Goal: Use online tool/utility: Utilize a website feature to perform a specific function

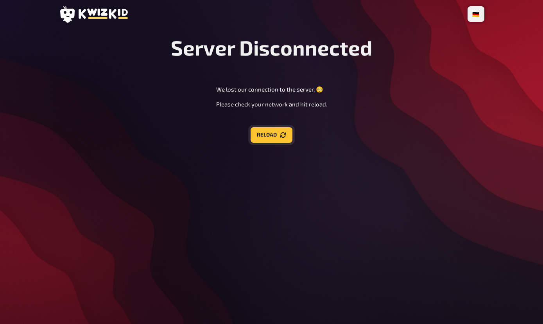
click at [267, 133] on button "Reload" at bounding box center [272, 135] width 42 height 16
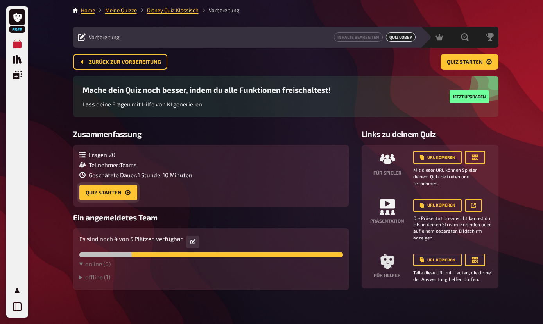
click at [95, 195] on button "Quiz starten" at bounding box center [108, 193] width 58 height 16
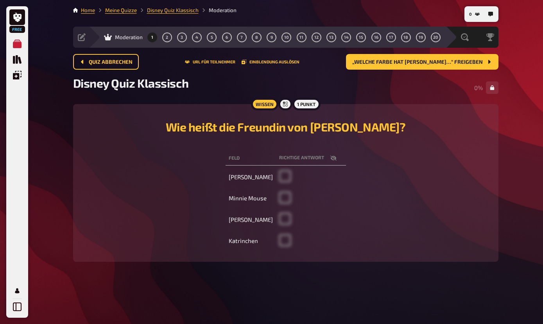
click at [284, 177] on span at bounding box center [285, 179] width 12 height 7
click at [480, 61] on span "„Welche Farbe hat [PERSON_NAME]…“ freigeben" at bounding box center [417, 61] width 131 height 5
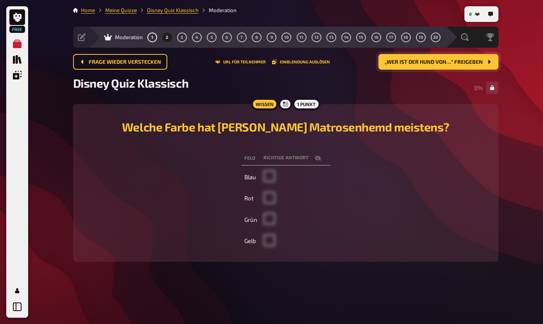
click at [491, 61] on icon "„Wer ist der Hund von…“ freigeben" at bounding box center [489, 62] width 6 height 6
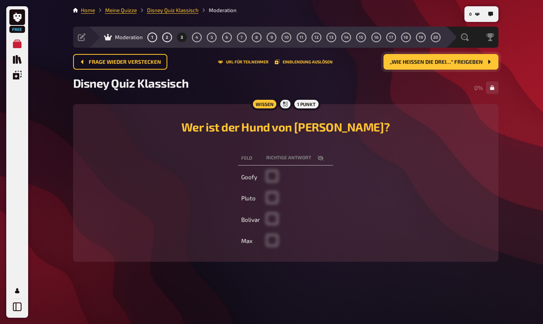
click at [491, 61] on icon "„Wie heißen die drei…“ freigeben" at bounding box center [489, 62] width 6 height 6
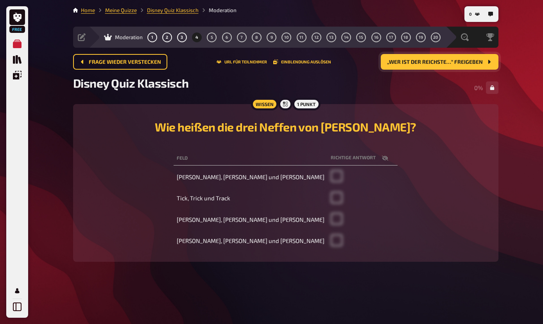
click at [491, 61] on icon "„Wer ist der reichste…“ freigeben" at bounding box center [489, 62] width 6 height 6
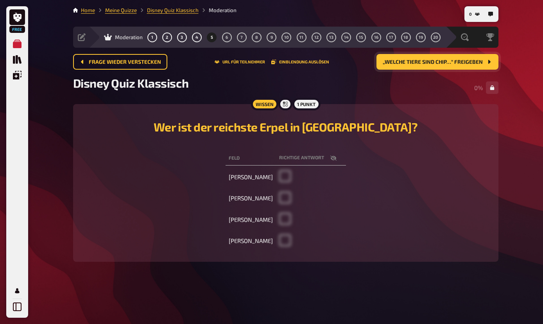
click at [491, 61] on icon "„Welche Tiere sind Chip…“ freigeben" at bounding box center [489, 62] width 6 height 6
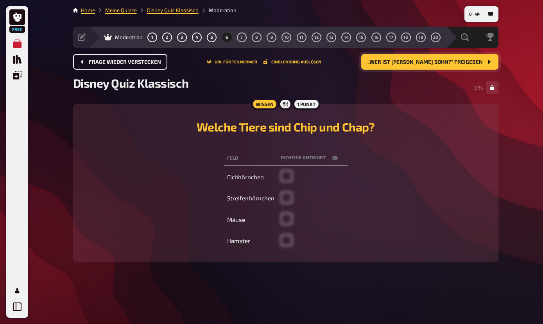
click at [79, 61] on button "Frage wieder verstecken" at bounding box center [120, 62] width 94 height 16
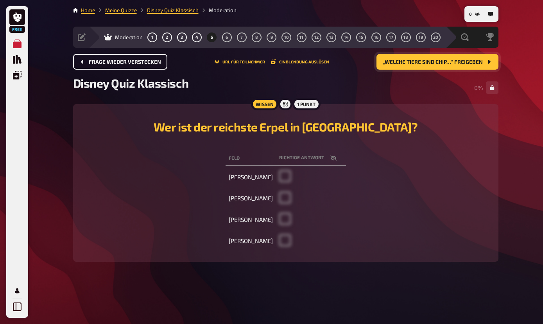
click at [79, 61] on button "Frage wieder verstecken" at bounding box center [120, 62] width 94 height 16
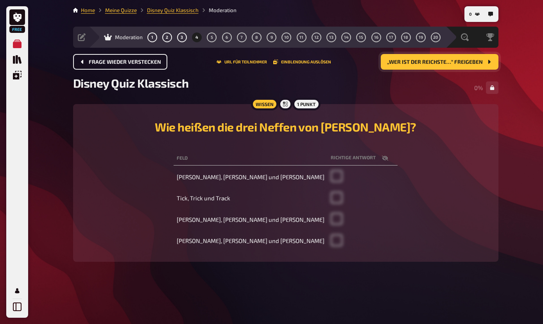
click at [79, 61] on button "Frage wieder verstecken" at bounding box center [120, 62] width 94 height 16
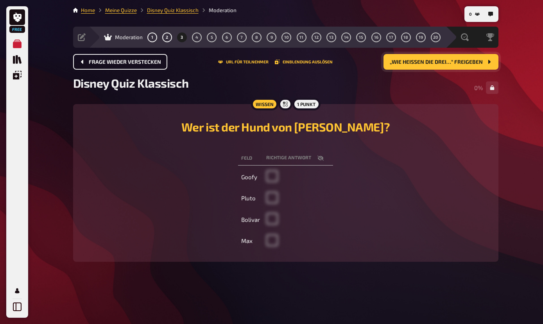
click at [79, 61] on button "Frage wieder verstecken" at bounding box center [120, 62] width 94 height 16
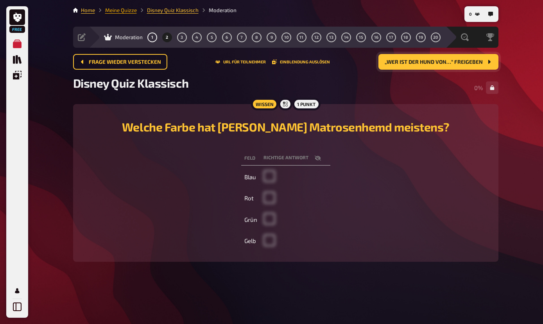
click at [126, 13] on link "Meine Quizze" at bounding box center [121, 10] width 32 height 6
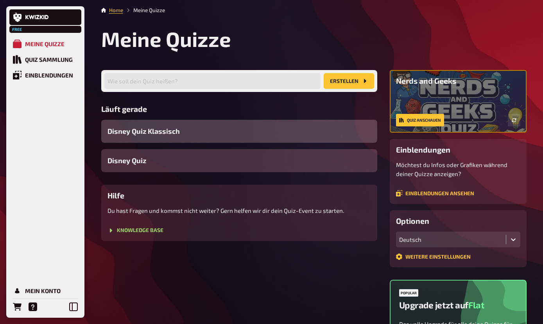
click at [240, 133] on div "Disney Quiz Klassisch" at bounding box center [239, 131] width 276 height 23
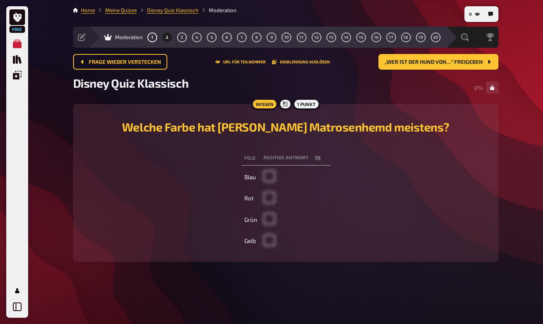
click at [269, 177] on span at bounding box center [270, 179] width 12 height 7
click at [437, 59] on span "„Wer ist der Hund von…“ freigeben" at bounding box center [434, 61] width 98 height 5
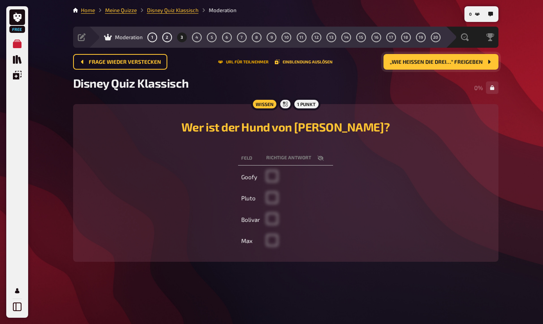
click at [246, 60] on button "URL für Teilnehmer" at bounding box center [243, 61] width 50 height 5
